Goal: Information Seeking & Learning: Learn about a topic

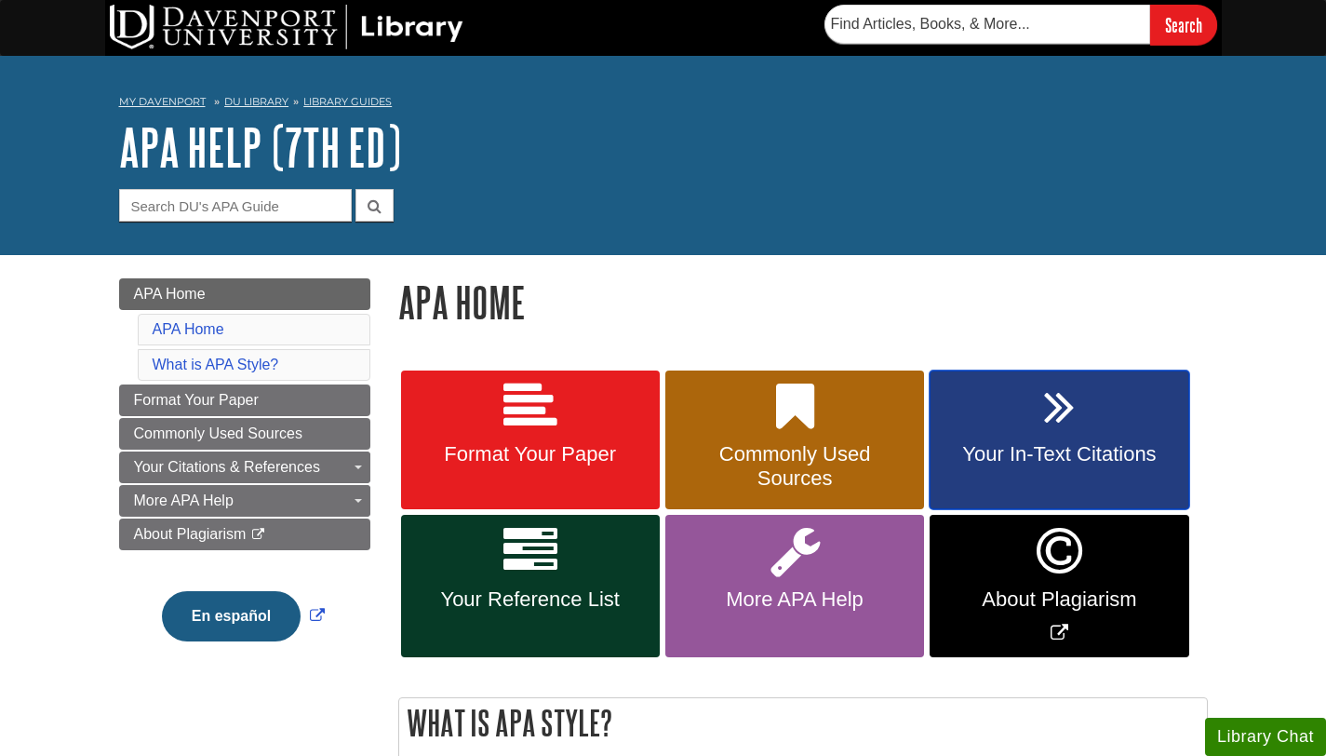
click at [1011, 463] on span "Your In-Text Citations" at bounding box center [1059, 454] width 231 height 24
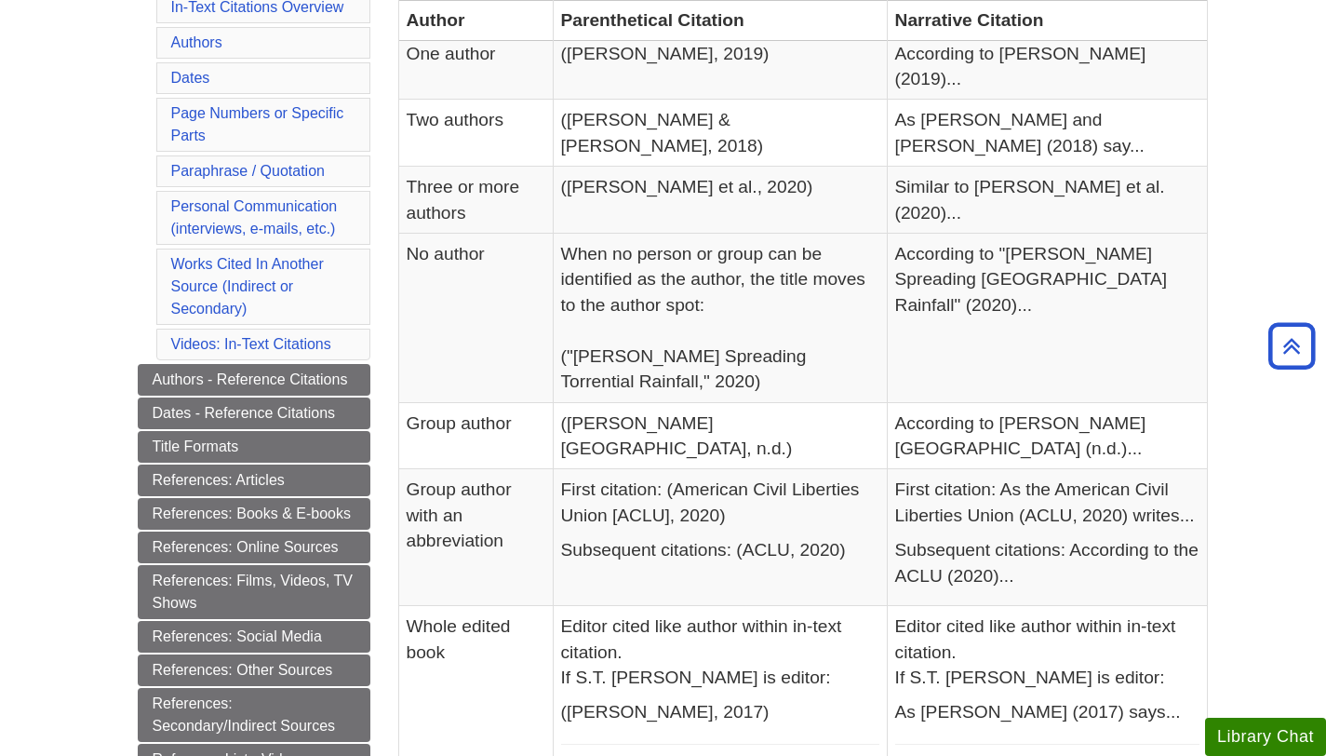
scroll to position [508, 0]
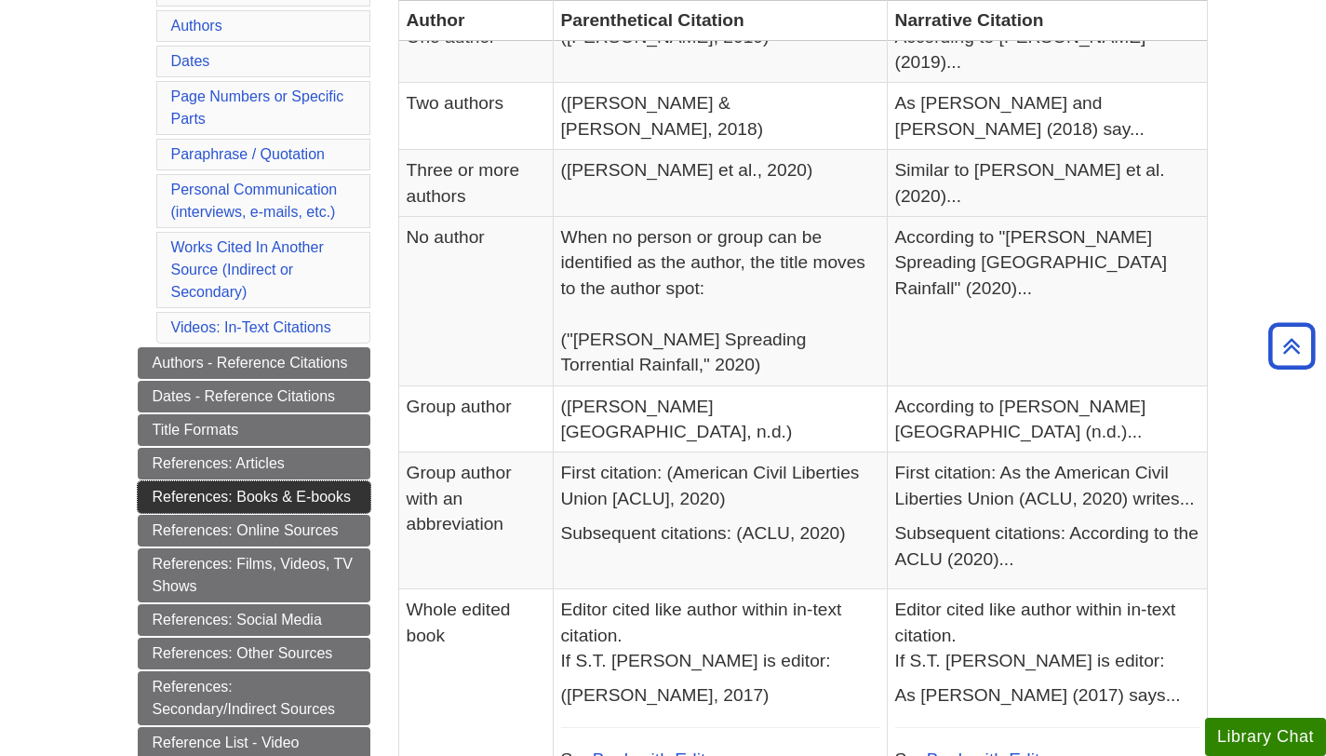
click at [216, 498] on link "References: Books & E-books" at bounding box center [254, 497] width 233 height 32
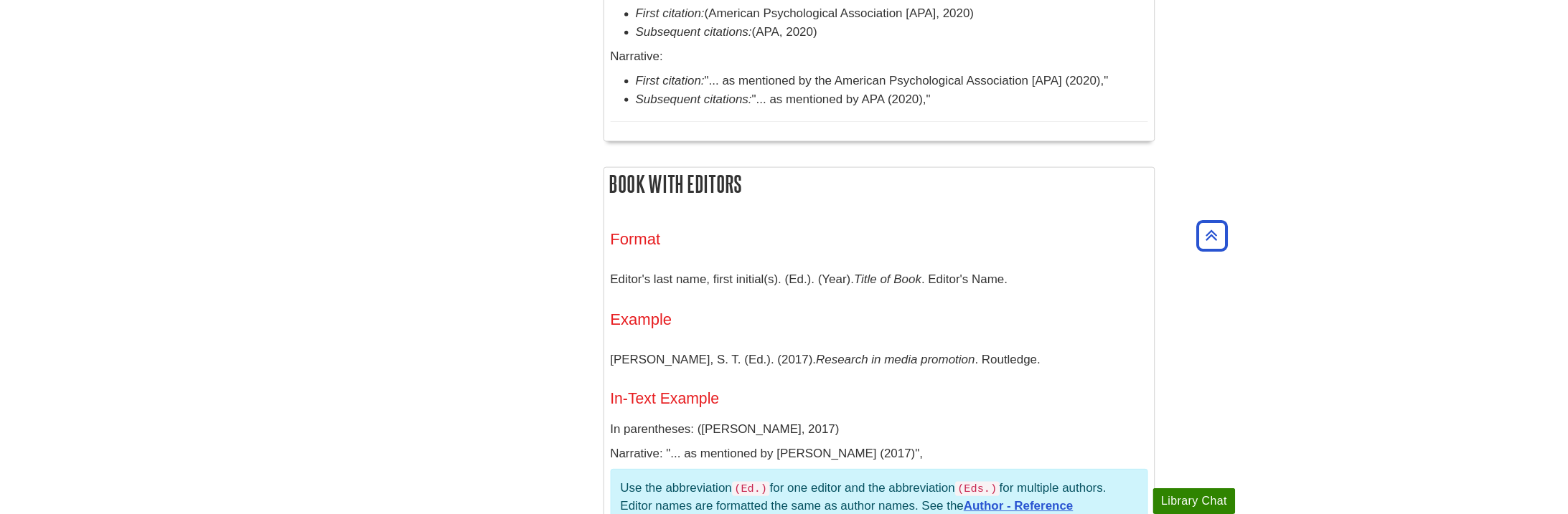
scroll to position [1109, 0]
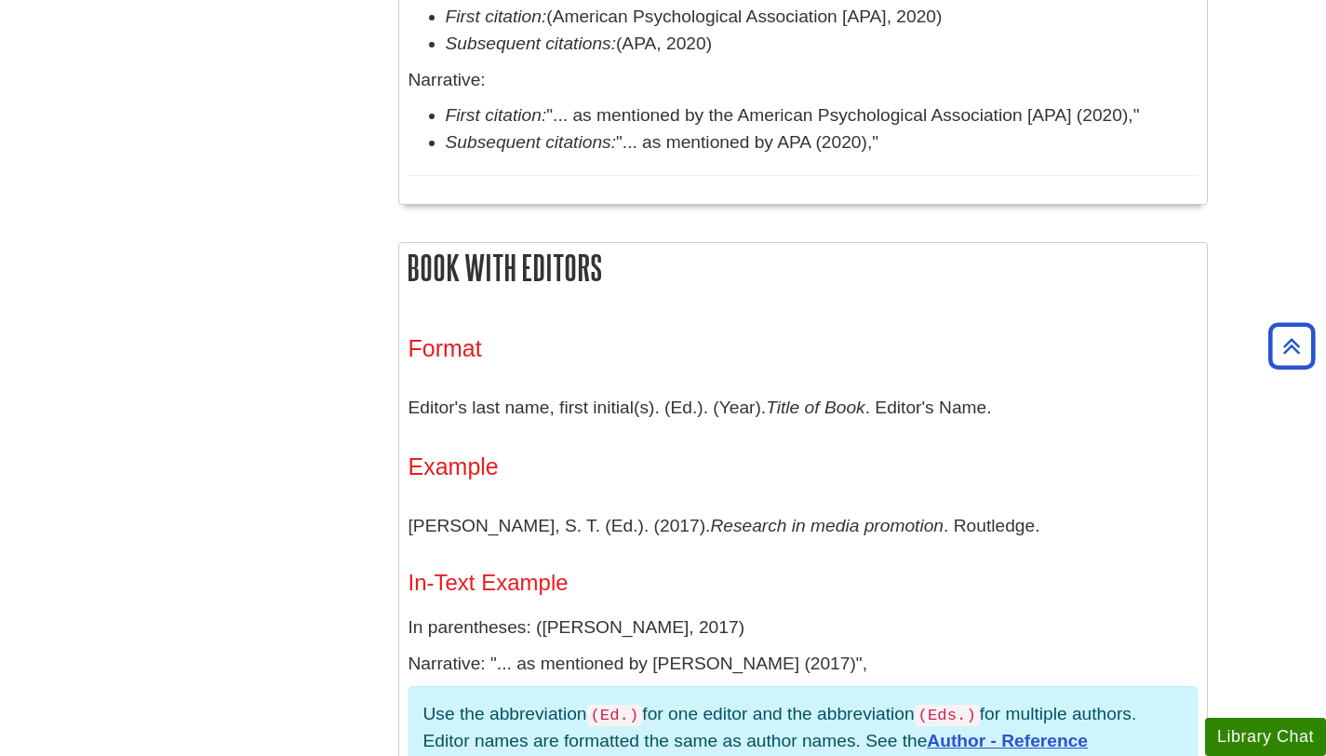
drag, startPoint x: 0, startPoint y: 530, endPoint x: 57, endPoint y: 519, distance: 57.7
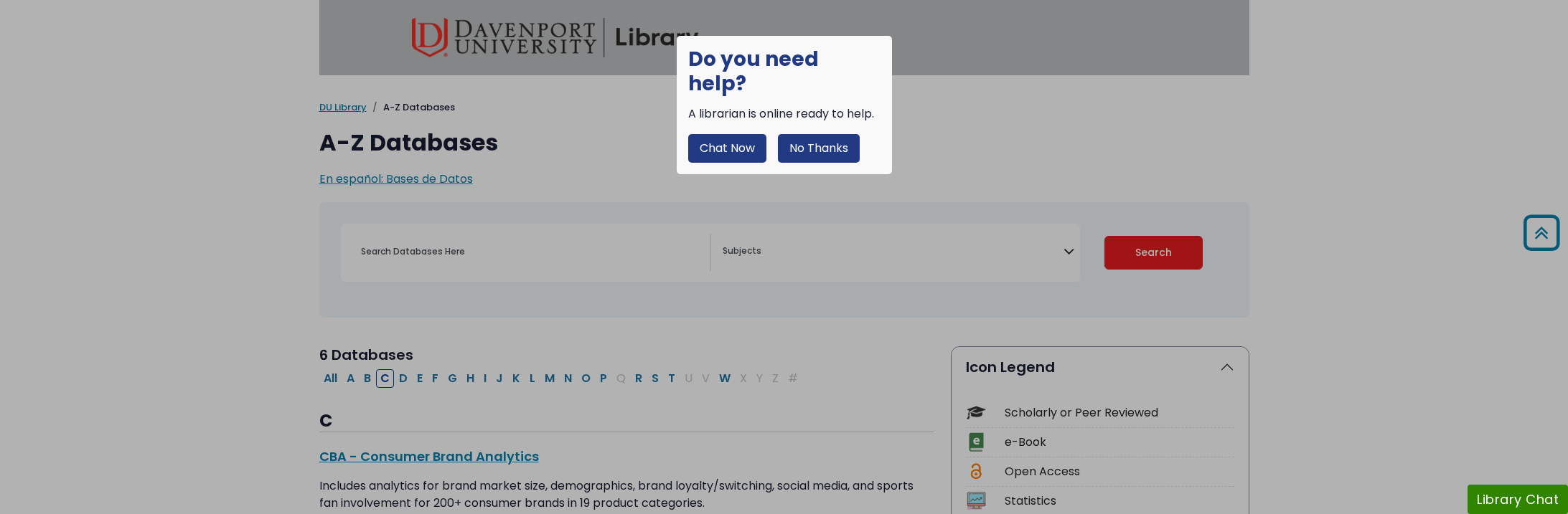
select select "Database Subject Filter"
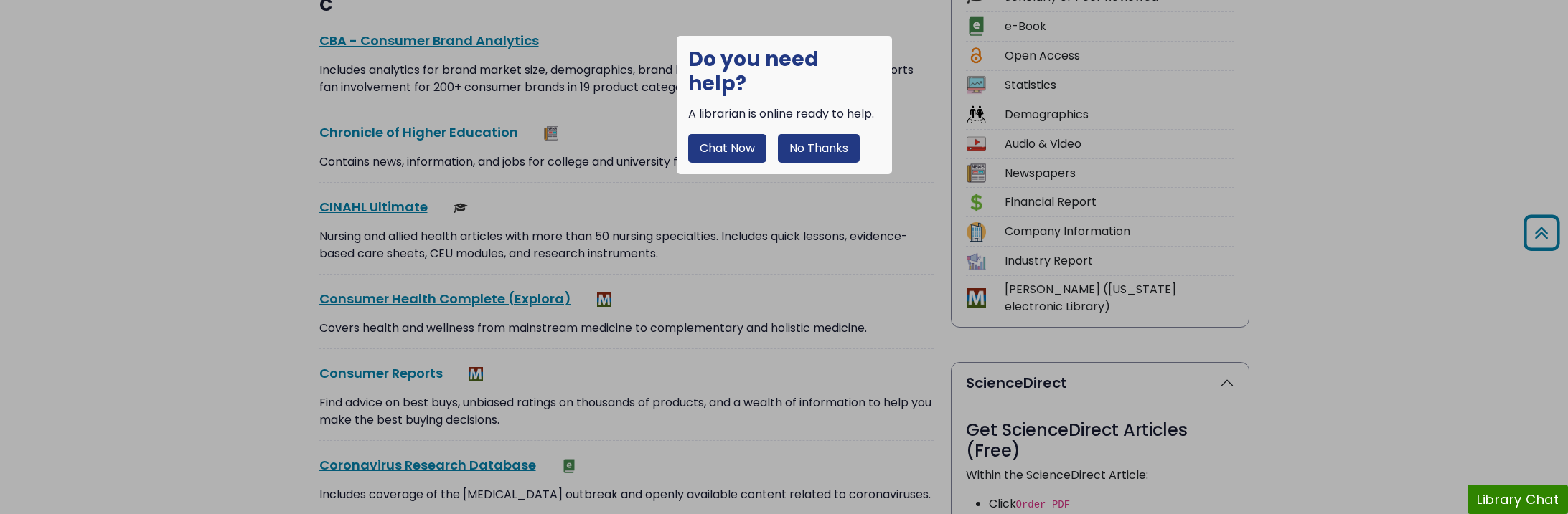
click at [1247, 247] on div at bounding box center [784, 257] width 1568 height 514
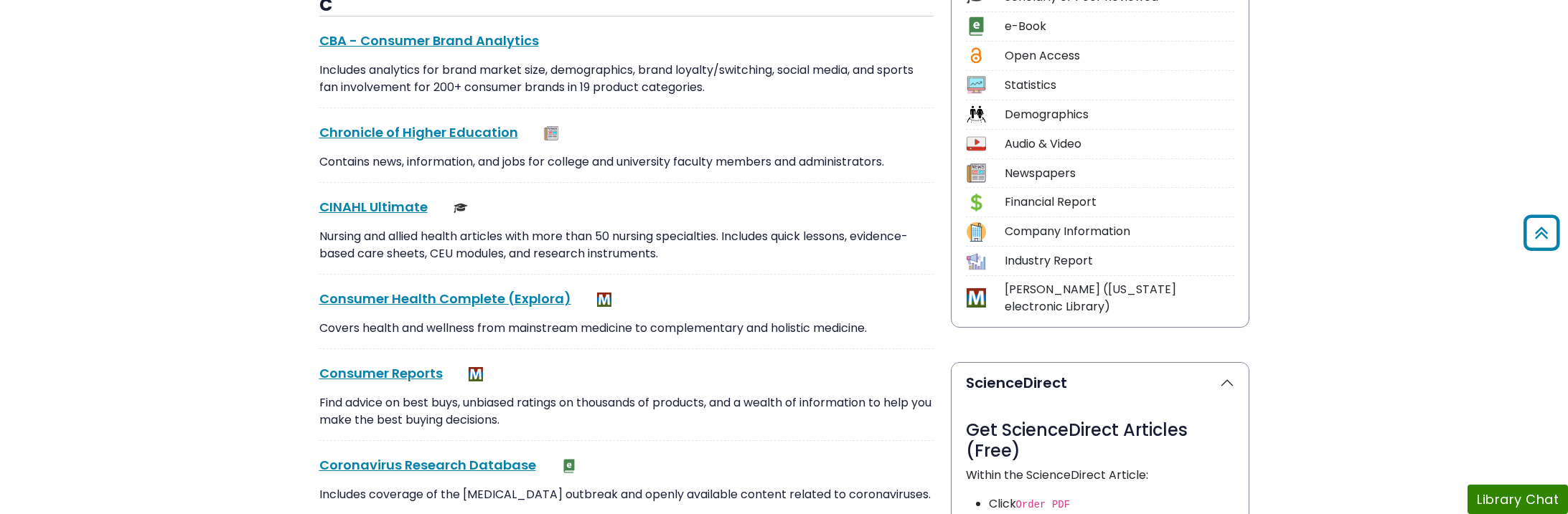
drag, startPoint x: 545, startPoint y: 221, endPoint x: 605, endPoint y: 222, distance: 60.0
click at [605, 222] on div "CINAHL Ultimate This link opens in a new window Nursing and allied health artic…" at bounding box center [626, 236] width 615 height 78
drag, startPoint x: 545, startPoint y: 19, endPoint x: 582, endPoint y: 22, distance: 37.1
click at [582, 22] on div "C CBA - Consumer Brand Analytics This link opens in a new window Includes analy…" at bounding box center [626, 254] width 615 height 520
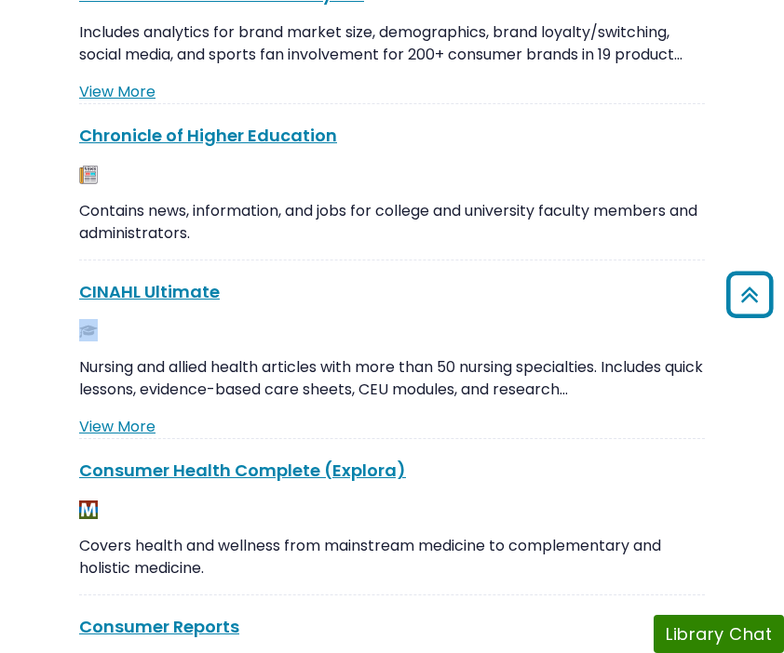
scroll to position [529, 88]
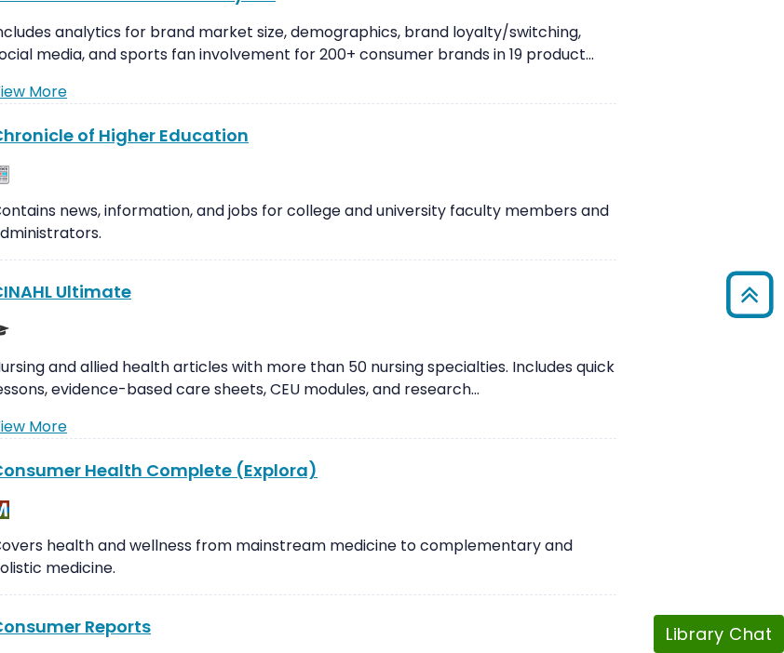
drag, startPoint x: 713, startPoint y: 300, endPoint x: 900, endPoint y: 307, distance: 187.2
drag, startPoint x: 756, startPoint y: 420, endPoint x: 767, endPoint y: 410, distance: 14.5
drag, startPoint x: 579, startPoint y: 423, endPoint x: 1153, endPoint y: 396, distance: 574.8
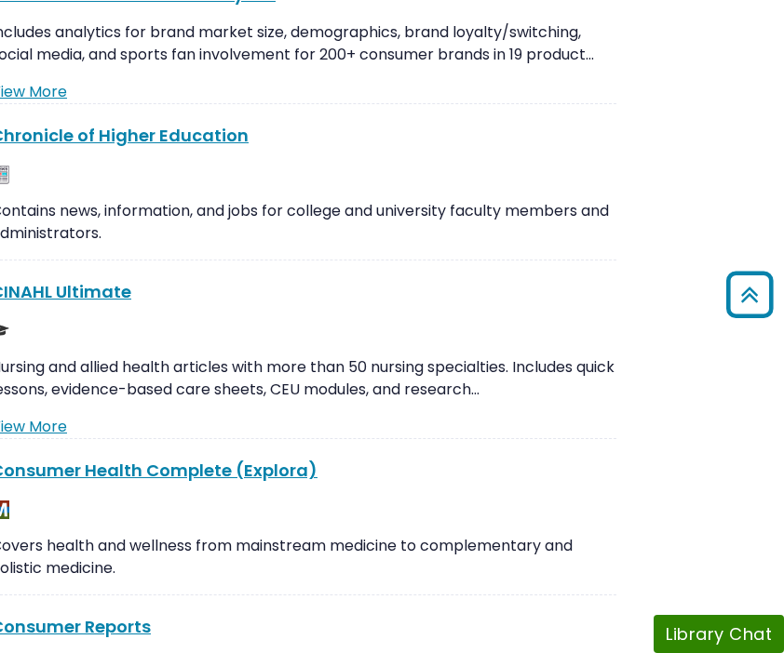
drag, startPoint x: 71, startPoint y: 167, endPoint x: 486, endPoint y: 187, distance: 415.6
click at [486, 186] on div "Contains news, information, and jobs for college and university faculty members…" at bounding box center [303, 211] width 625 height 97
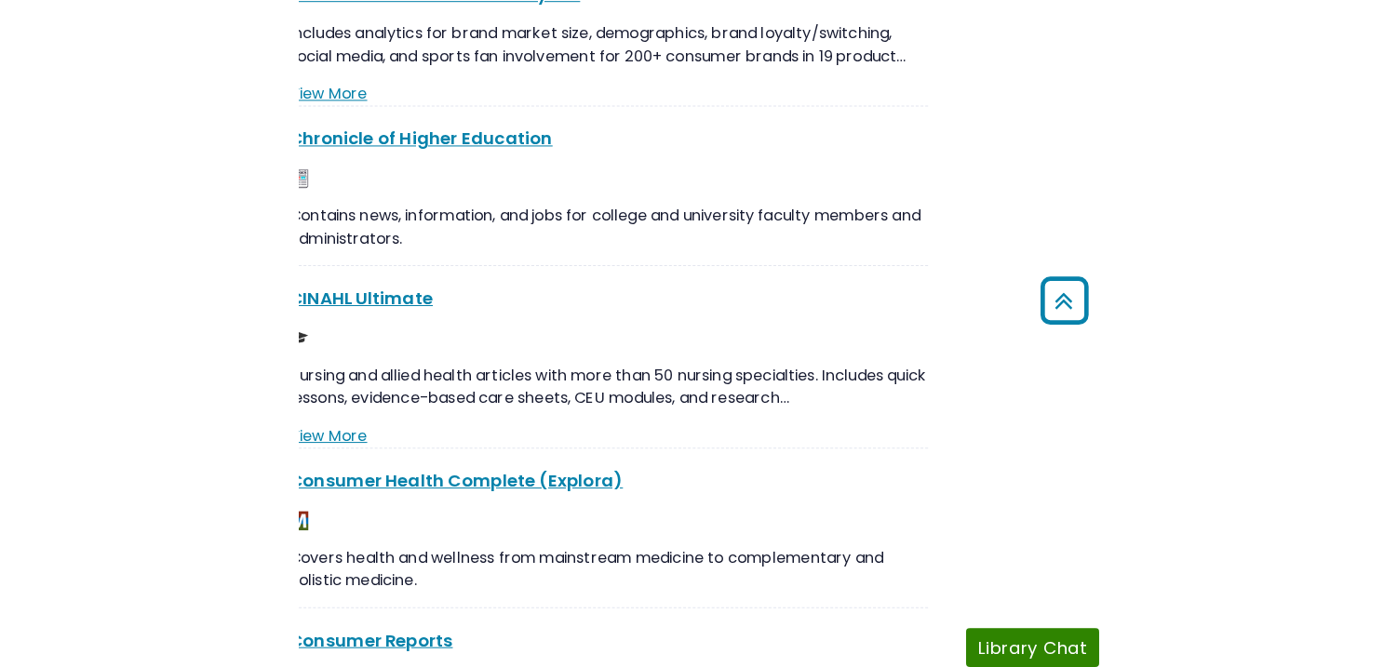
scroll to position [529, 0]
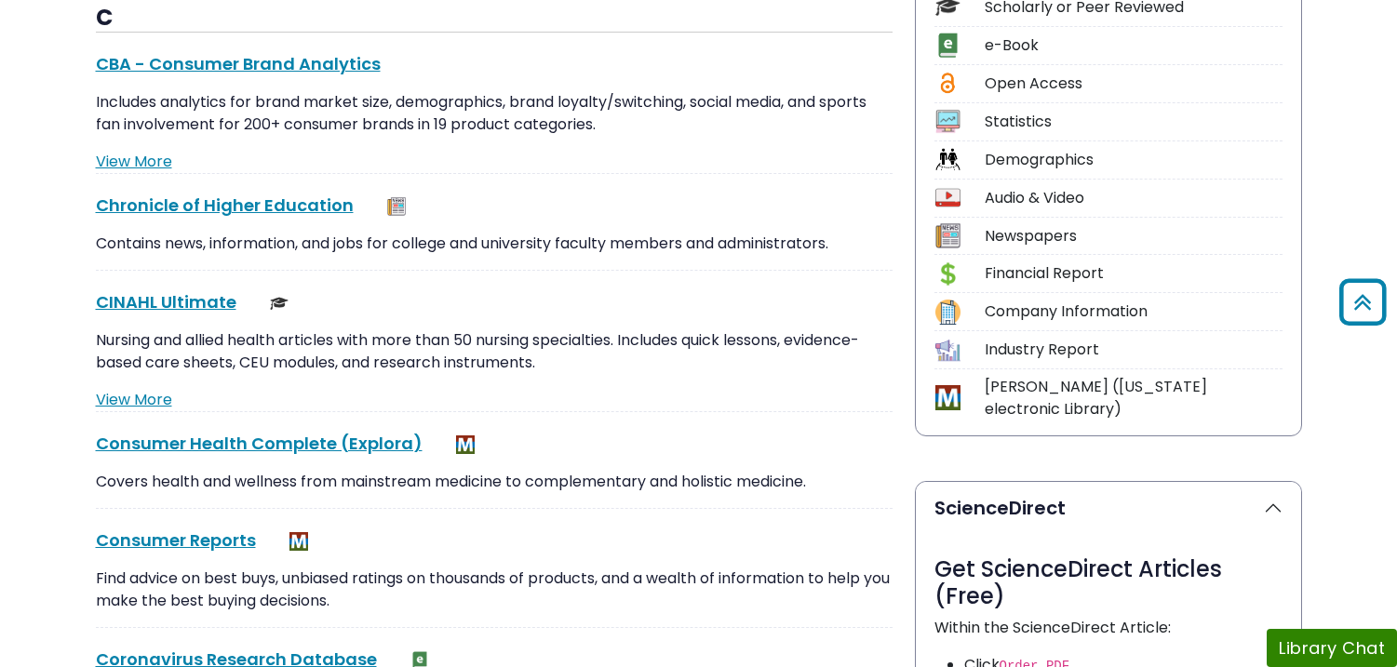
drag, startPoint x: 71, startPoint y: 16, endPoint x: 89, endPoint y: 14, distance: 18.7
